Goal: Check status: Check status

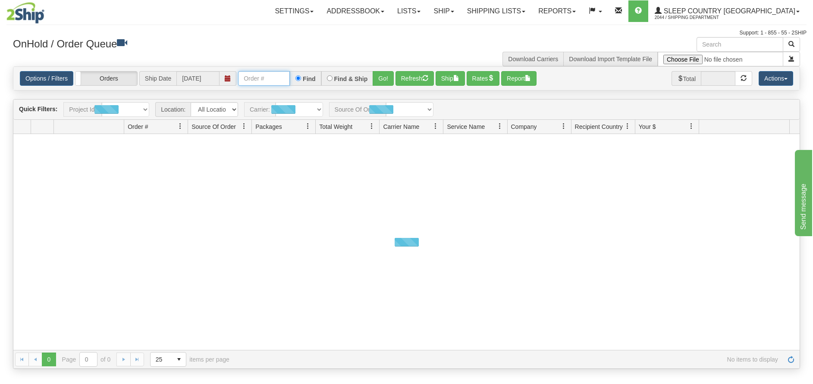
click at [265, 79] on input "text" at bounding box center [264, 78] width 52 height 15
paste input "1023788"
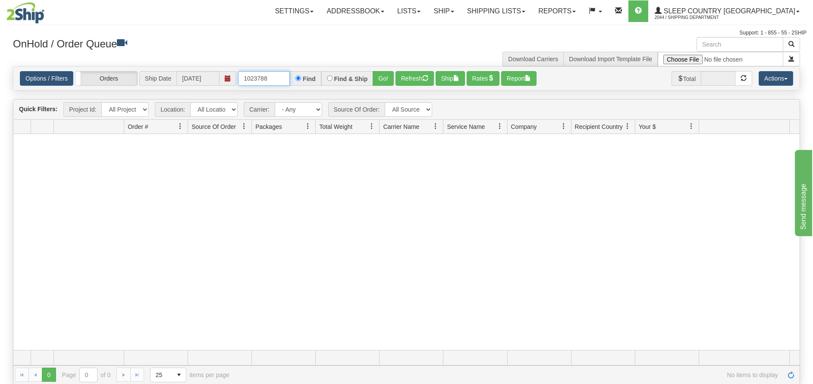
click at [276, 74] on input "1023788" at bounding box center [264, 78] width 52 height 15
paste input "9002i021284"
type input "10237889002i021284"
click at [460, 4] on link "Ship" at bounding box center [443, 11] width 33 height 22
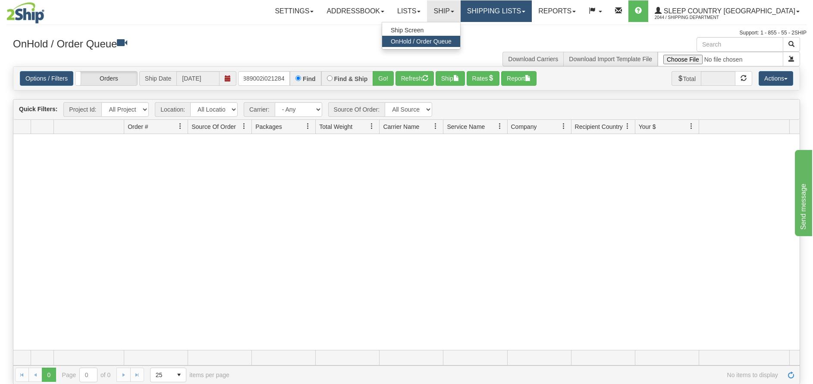
click at [525, 9] on link "Shipping lists" at bounding box center [496, 11] width 71 height 22
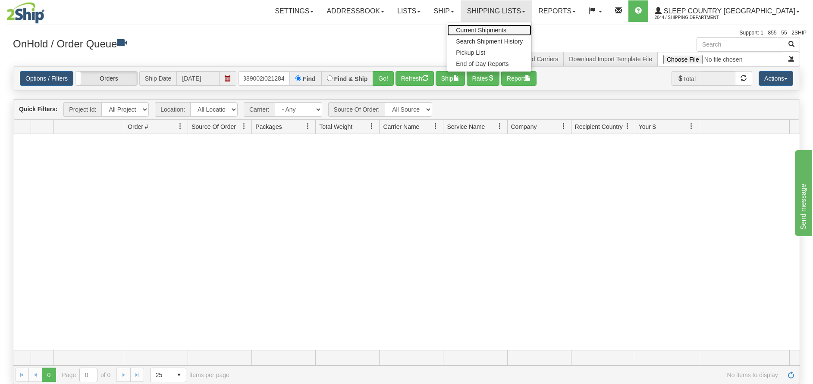
click at [506, 31] on span "Current Shipments" at bounding box center [481, 30] width 50 height 7
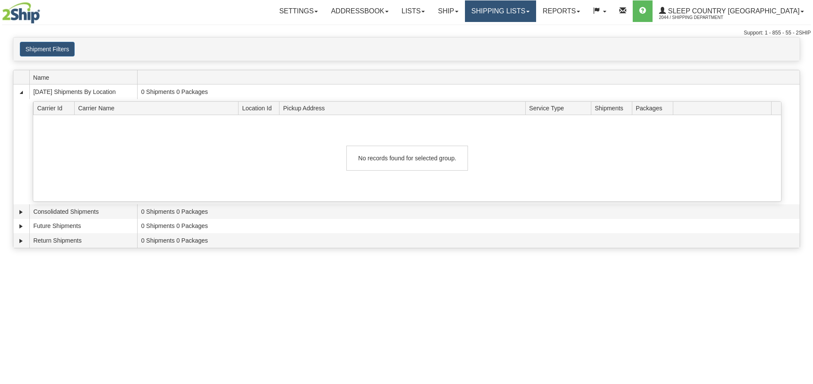
click at [522, 12] on link "Shipping lists" at bounding box center [500, 11] width 71 height 22
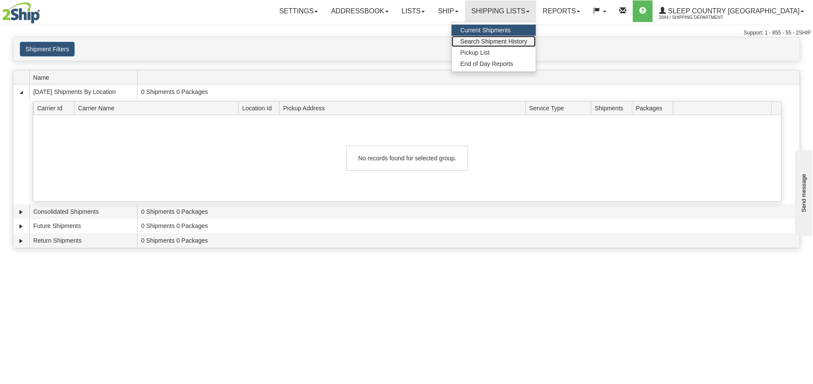
click at [523, 39] on span "Search Shipment History" at bounding box center [493, 41] width 67 height 7
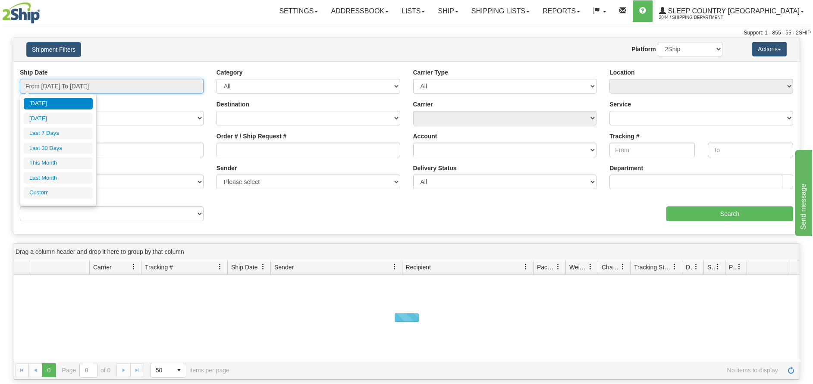
click at [116, 89] on input "From 09/02/2025 To 09/03/2025" at bounding box center [112, 86] width 184 height 15
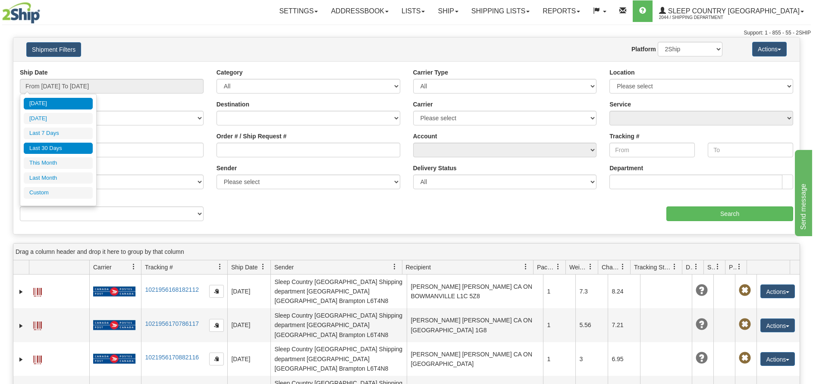
click at [72, 146] on li "Last 30 Days" at bounding box center [58, 149] width 69 height 12
type input "From 08/05/2025 To 09/03/2025"
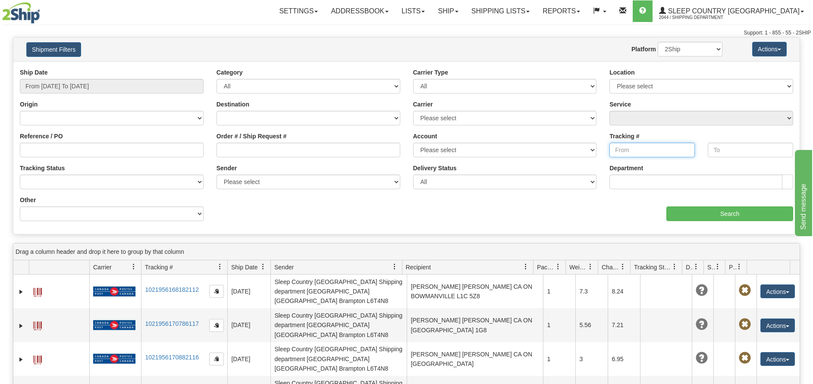
drag, startPoint x: 627, startPoint y: 150, endPoint x: 640, endPoint y: 152, distance: 12.6
click at [627, 150] on input "Tracking #" at bounding box center [651, 150] width 85 height 15
paste input "9002i021284"
click at [717, 212] on input "Search" at bounding box center [729, 214] width 127 height 15
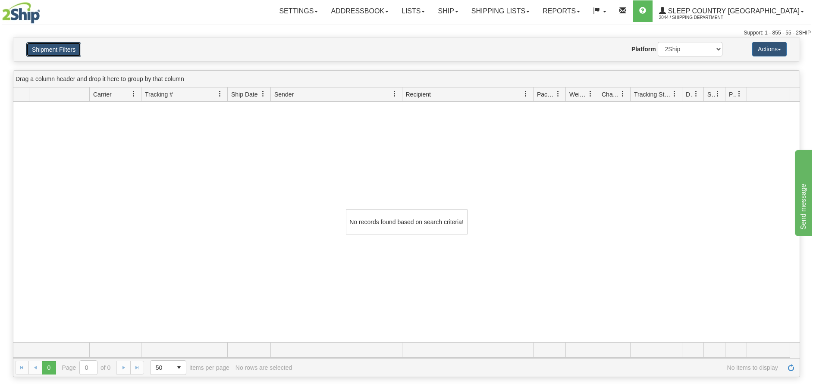
drag, startPoint x: 65, startPoint y: 47, endPoint x: 92, endPoint y: 1, distance: 53.2
click at [64, 47] on button "Shipment Filters" at bounding box center [53, 49] width 55 height 15
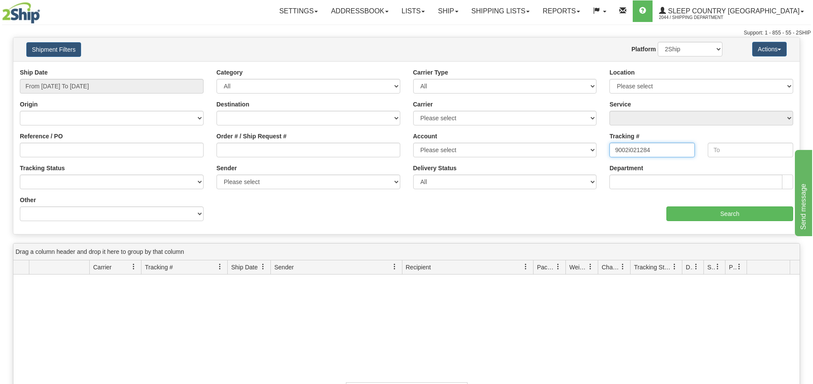
click at [634, 153] on input "9002i021284" at bounding box center [651, 150] width 85 height 15
paste input "1023788"
type input "1023788"
click at [700, 216] on input "Search" at bounding box center [729, 214] width 127 height 15
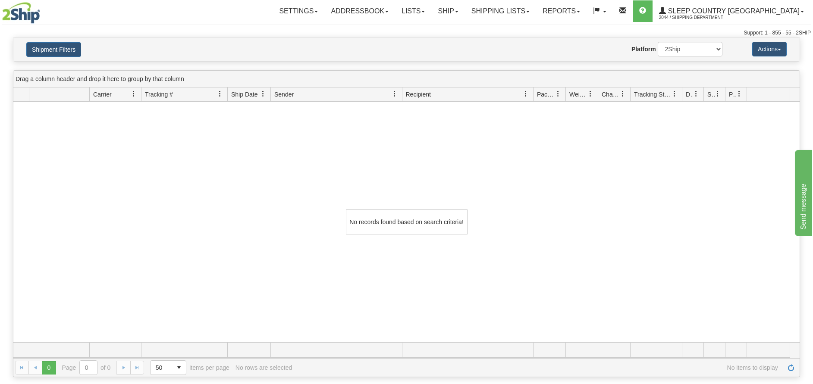
click at [46, 196] on div "No records found based on search criteria!" at bounding box center [406, 222] width 786 height 241
